Goal: Complete application form

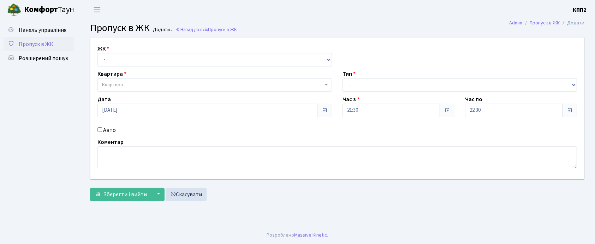
click at [98, 129] on input "Авто" at bounding box center [99, 129] width 5 height 5
checkbox input "true"
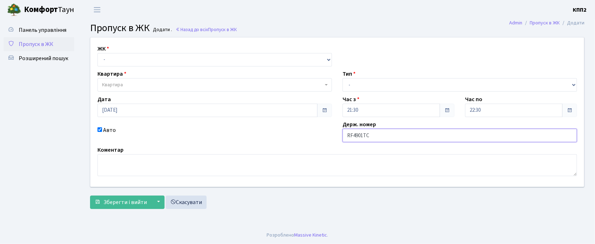
click at [352, 136] on input "RF4901TC" at bounding box center [460, 135] width 234 height 13
click at [378, 137] on input "КА4901TC" at bounding box center [460, 135] width 234 height 13
type input "КА4901ЕС"
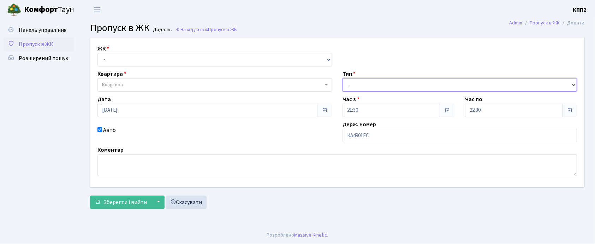
drag, startPoint x: 355, startPoint y: 82, endPoint x: 353, endPoint y: 86, distance: 4.6
click at [355, 83] on select "- Доставка Таксі Гості Сервіс" at bounding box center [460, 84] width 234 height 13
select select "2"
click at [343, 78] on select "- Доставка Таксі Гості Сервіс" at bounding box center [460, 84] width 234 height 13
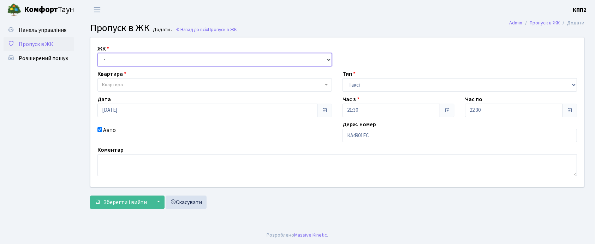
click at [206, 62] on select "- КТ, вул. Регенераторна, 4 КТ2, просп. [STREET_ADDRESS] [STREET_ADDRESS] [PERS…" at bounding box center [214, 59] width 234 height 13
select select "271"
click at [97, 53] on select "- КТ, вул. Регенераторна, 4 КТ2, просп. [STREET_ADDRESS] [STREET_ADDRESS] [PERS…" at bounding box center [214, 59] width 234 height 13
select select
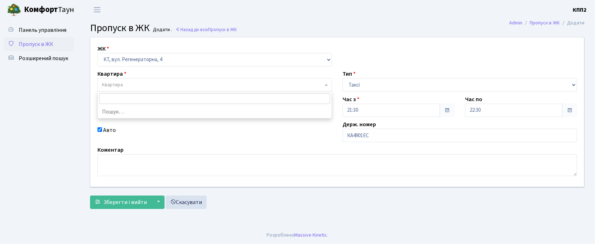
click at [202, 85] on span "Квартира" at bounding box center [212, 84] width 221 height 7
type input "5-249"
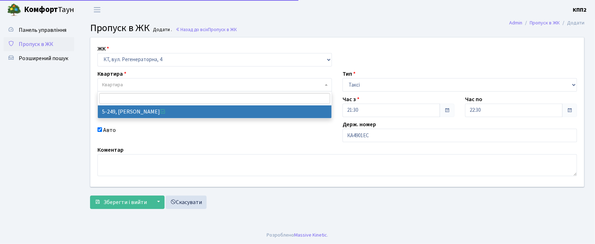
select select "2260"
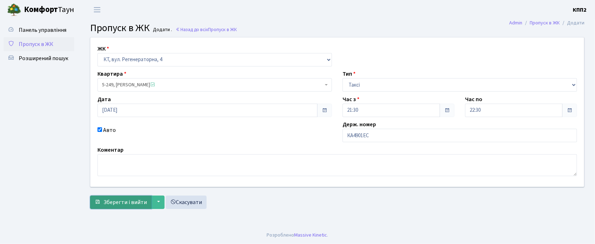
click at [110, 208] on button "Зберегти і вийти" at bounding box center [120, 201] width 61 height 13
